Goal: Navigation & Orientation: Find specific page/section

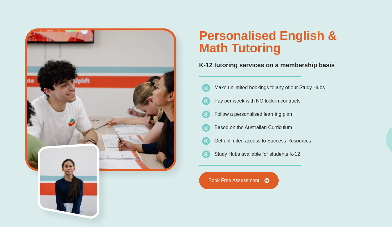
scroll to position [404, 0]
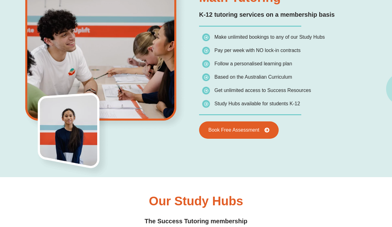
click at [295, 106] on span "Study Hubs available for students K-12" at bounding box center [257, 103] width 86 height 5
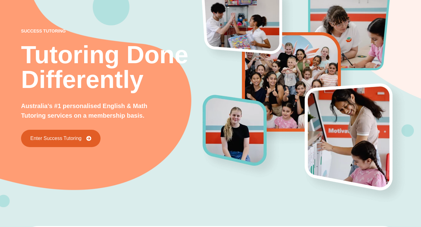
scroll to position [0, 0]
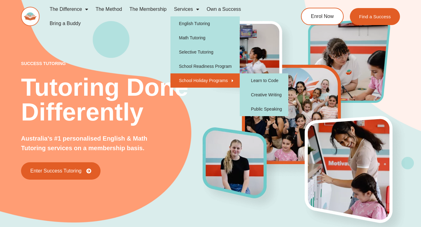
click at [204, 81] on link "School Holiday Programs" at bounding box center [206, 80] width 70 height 14
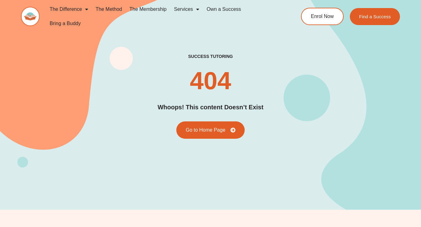
click at [193, 11] on span "Menu" at bounding box center [196, 9] width 6 height 11
click at [197, 7] on span "Menu" at bounding box center [196, 9] width 6 height 11
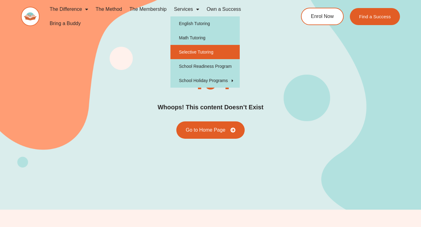
click at [194, 52] on link "Selective Tutoring" at bounding box center [206, 52] width 70 height 14
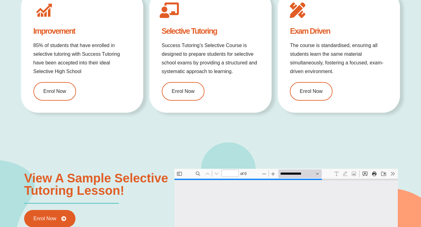
scroll to position [608, 0]
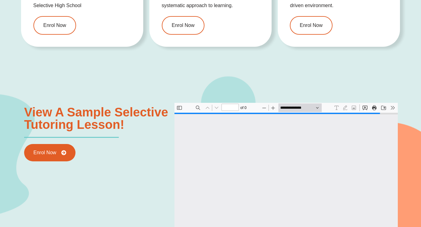
type input "*"
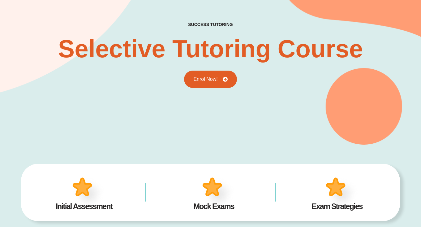
scroll to position [0, 0]
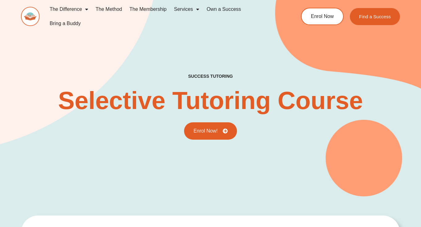
click at [160, 10] on link "The Membership" at bounding box center [148, 9] width 45 height 14
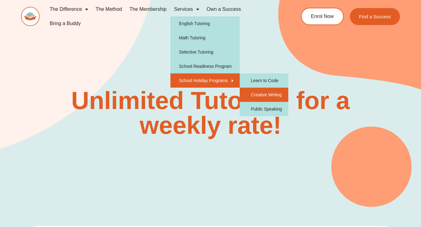
click at [254, 92] on link "Creative Writing" at bounding box center [264, 95] width 48 height 14
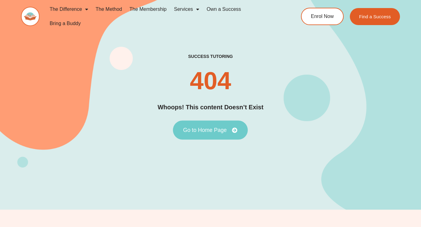
click at [211, 130] on span "Go to Home Page" at bounding box center [205, 130] width 44 height 6
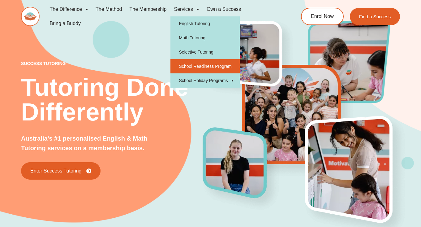
click at [195, 65] on link "School Readiness Program" at bounding box center [206, 66] width 70 height 14
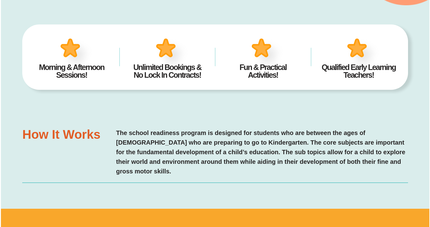
scroll to position [236, 0]
